Goal: Task Accomplishment & Management: Manage account settings

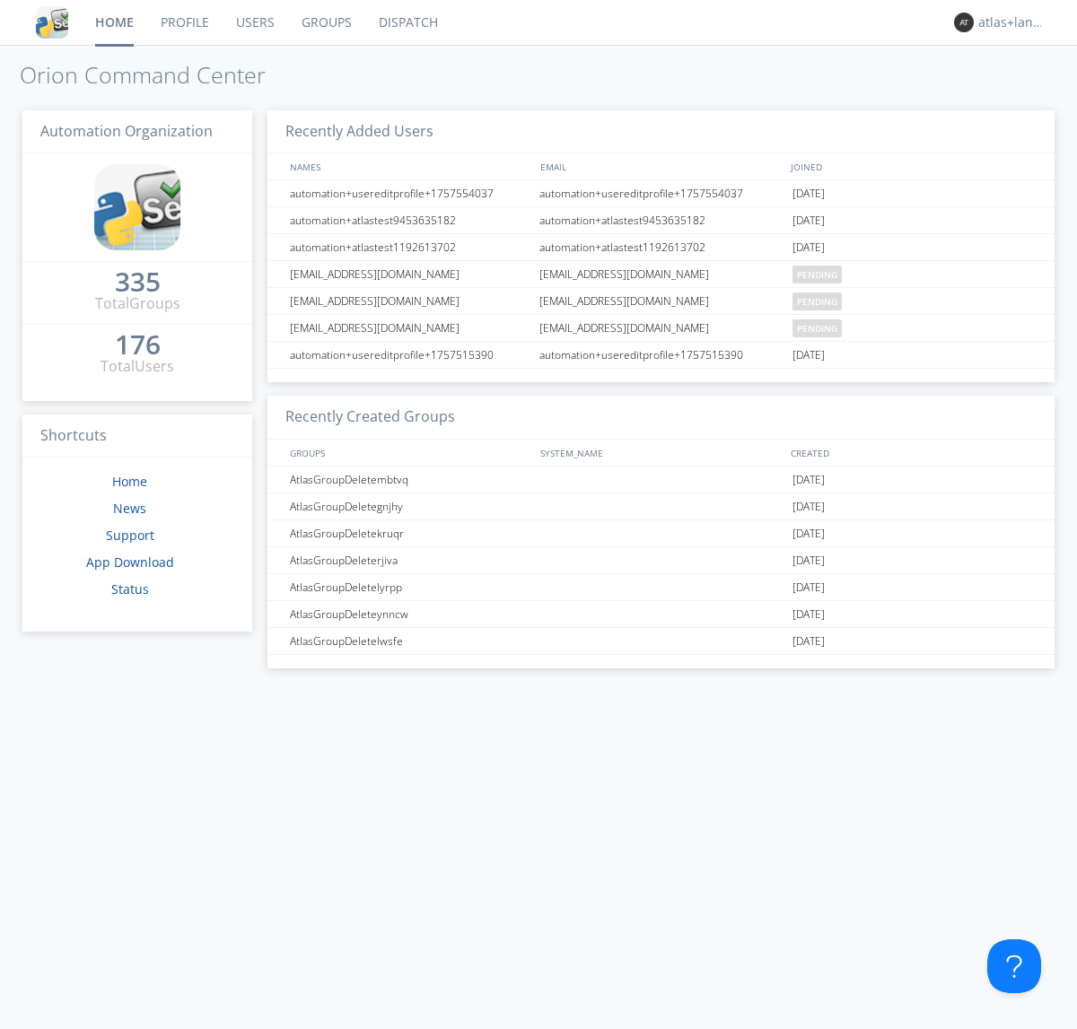
click at [184, 22] on link "Profile" at bounding box center [184, 22] width 75 height 45
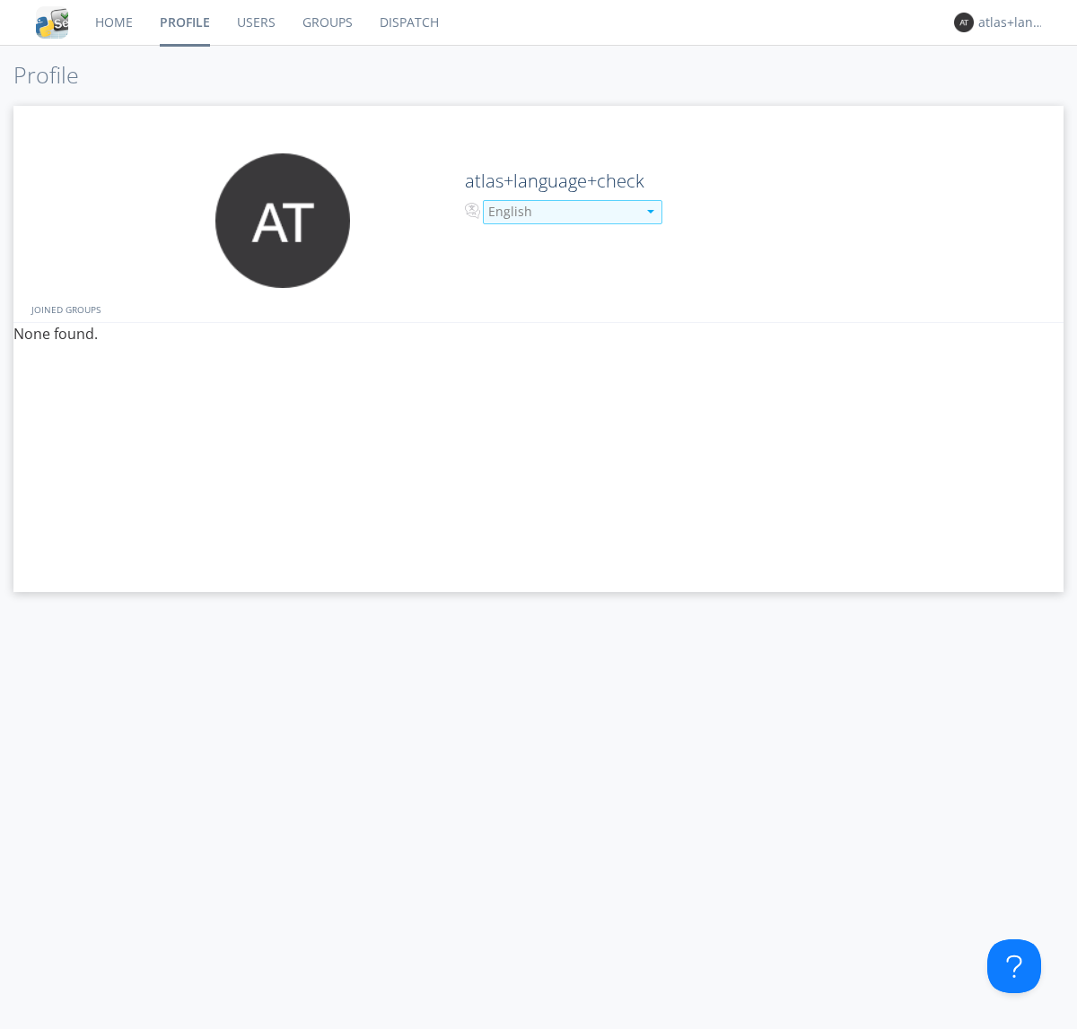
click at [560, 212] on div "English" at bounding box center [562, 212] width 148 height 18
click at [255, 22] on link "Users" at bounding box center [255, 22] width 65 height 45
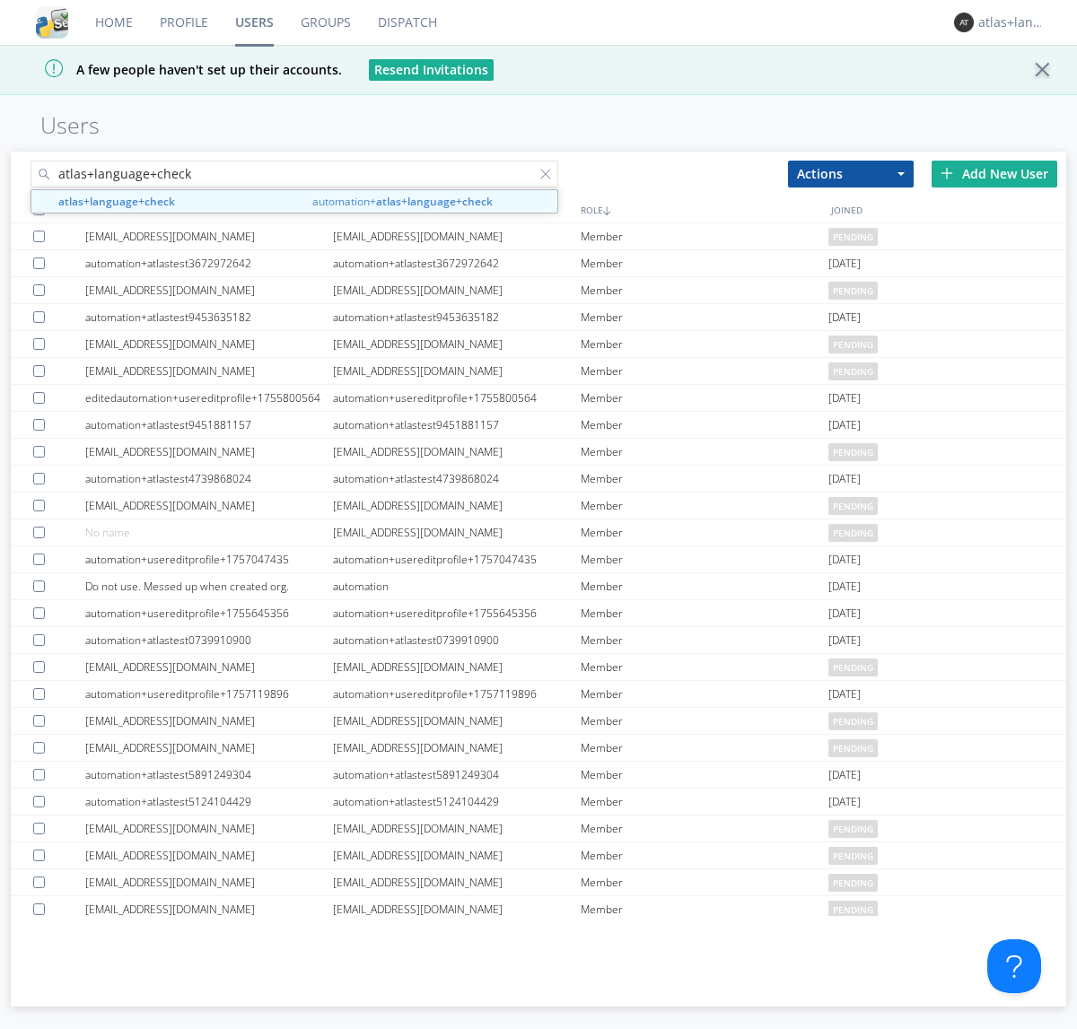
type input "atlas+language+check"
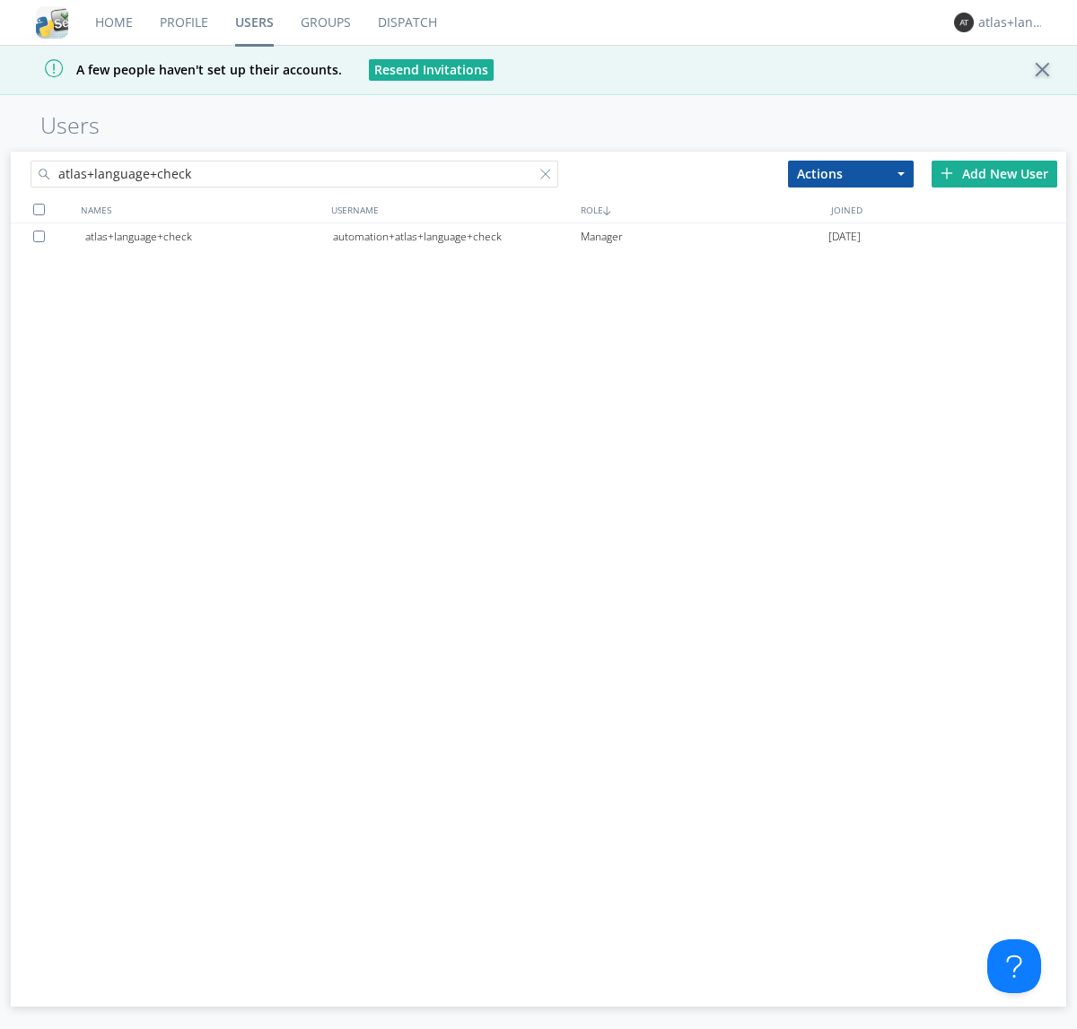
click at [456, 236] on div "automation+atlas+language+check" at bounding box center [457, 236] width 248 height 27
click at [183, 22] on link "Profile" at bounding box center [183, 22] width 75 height 45
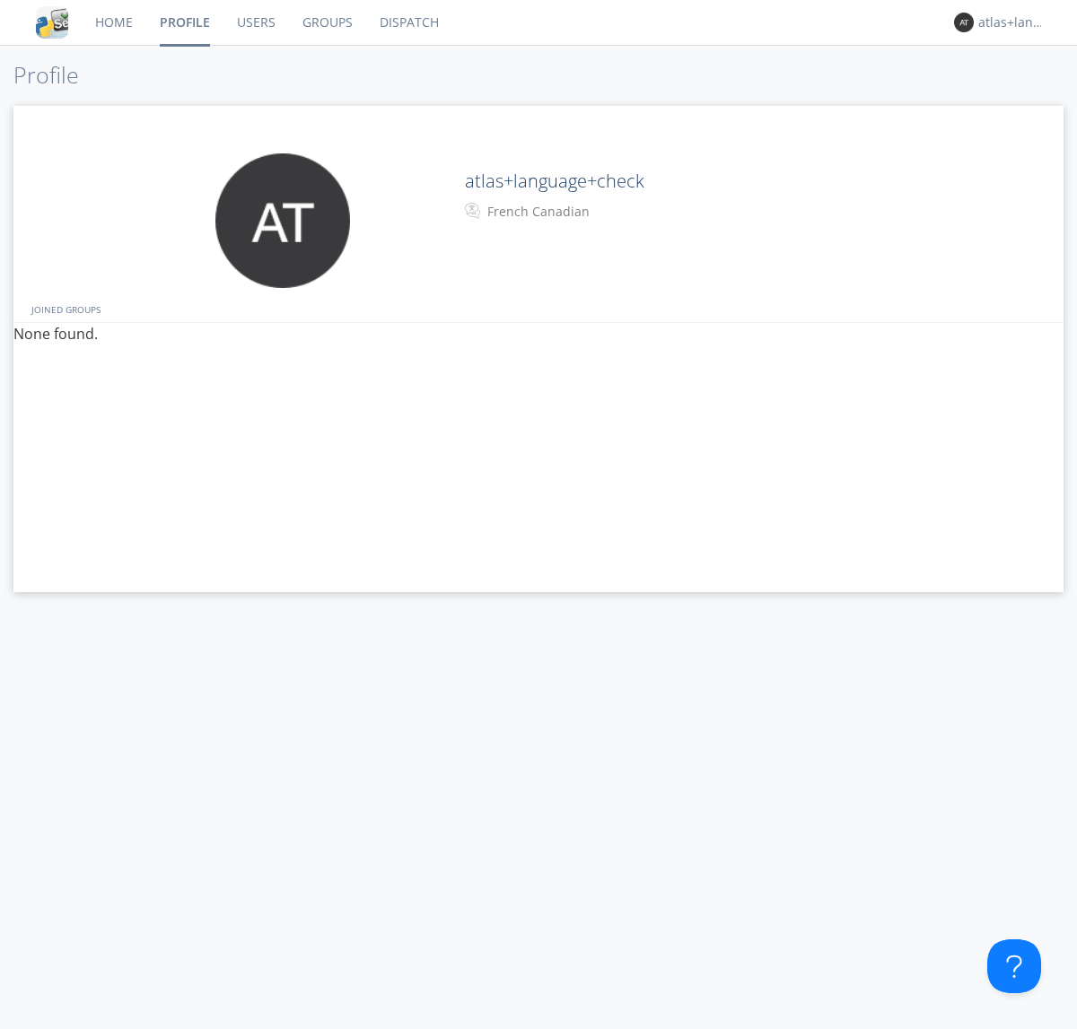
click at [560, 212] on div "French Canadian" at bounding box center [562, 212] width 150 height 18
click at [255, 22] on link "Users" at bounding box center [255, 22] width 65 height 45
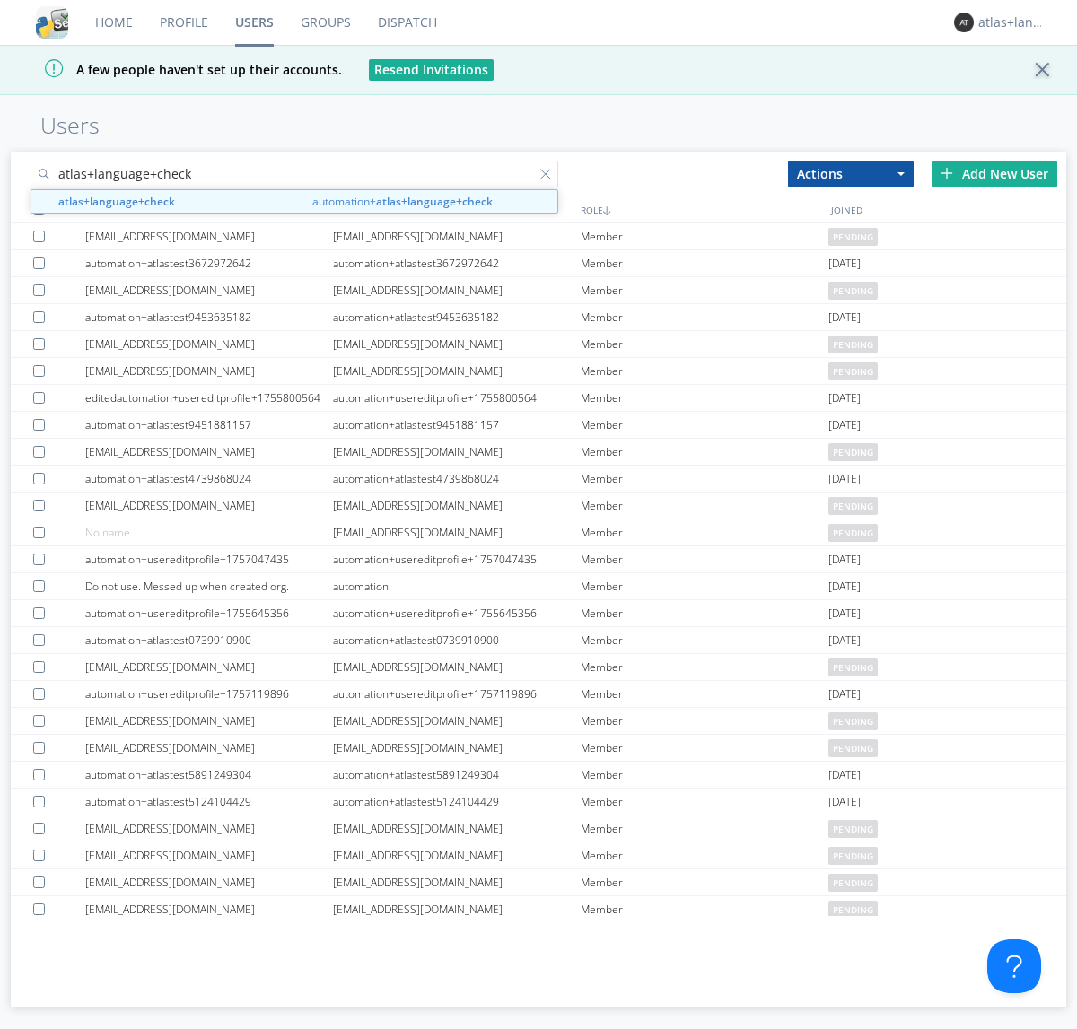
type input "atlas+language+check"
